Goal: Task Accomplishment & Management: Use online tool/utility

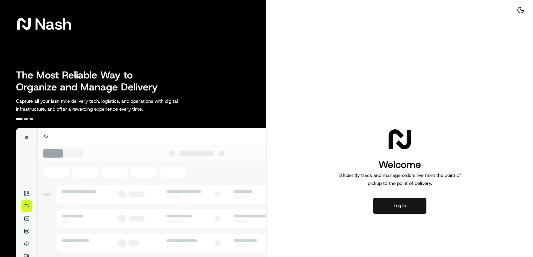
click at [393, 214] on button "Log in" at bounding box center [399, 206] width 53 height 16
